Goal: Information Seeking & Learning: Find specific fact

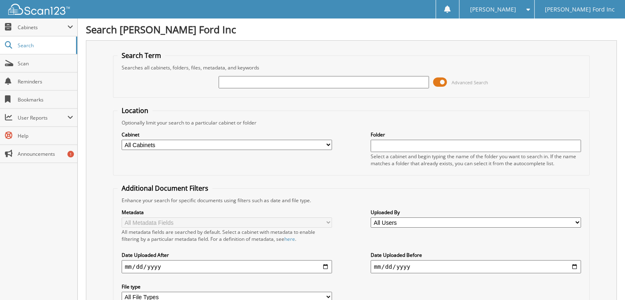
click at [244, 82] on input "text" at bounding box center [324, 82] width 211 height 12
type input "[PERSON_NAME]"
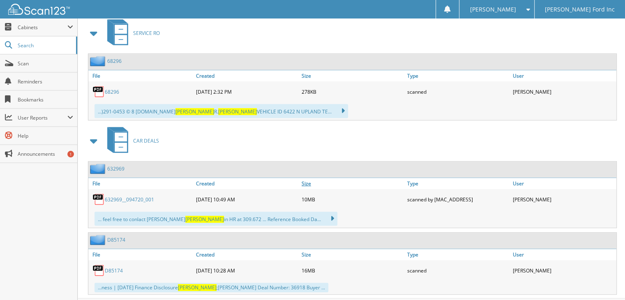
scroll to position [370, 0]
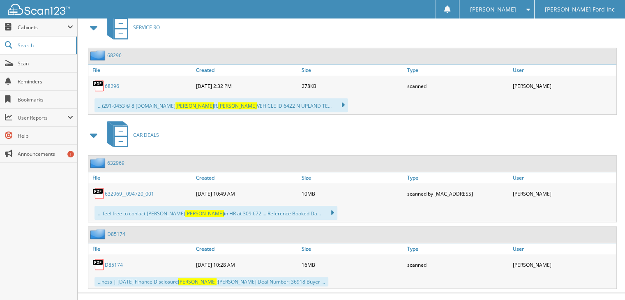
click at [110, 83] on link "68296" at bounding box center [112, 86] width 14 height 7
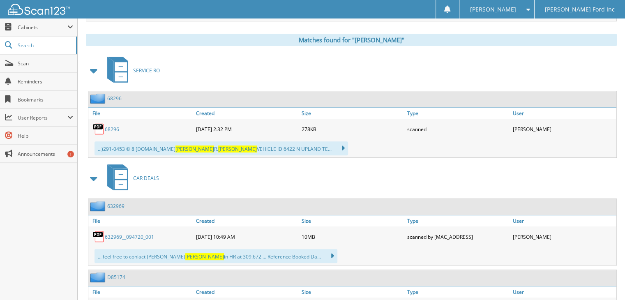
scroll to position [372, 0]
